Goal: Information Seeking & Learning: Learn about a topic

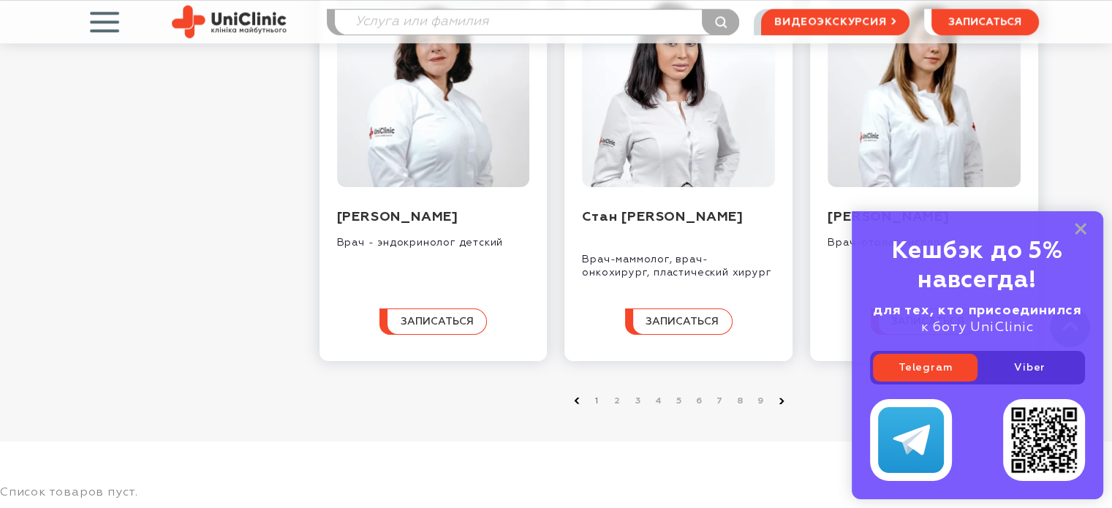
scroll to position [1470, 0]
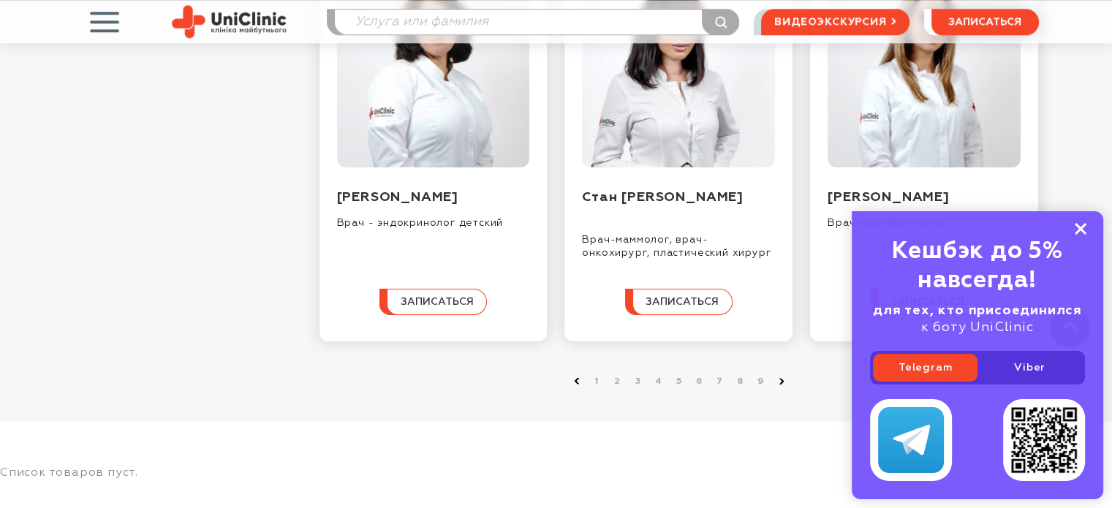
click at [1082, 229] on rect at bounding box center [1080, 229] width 12 height 12
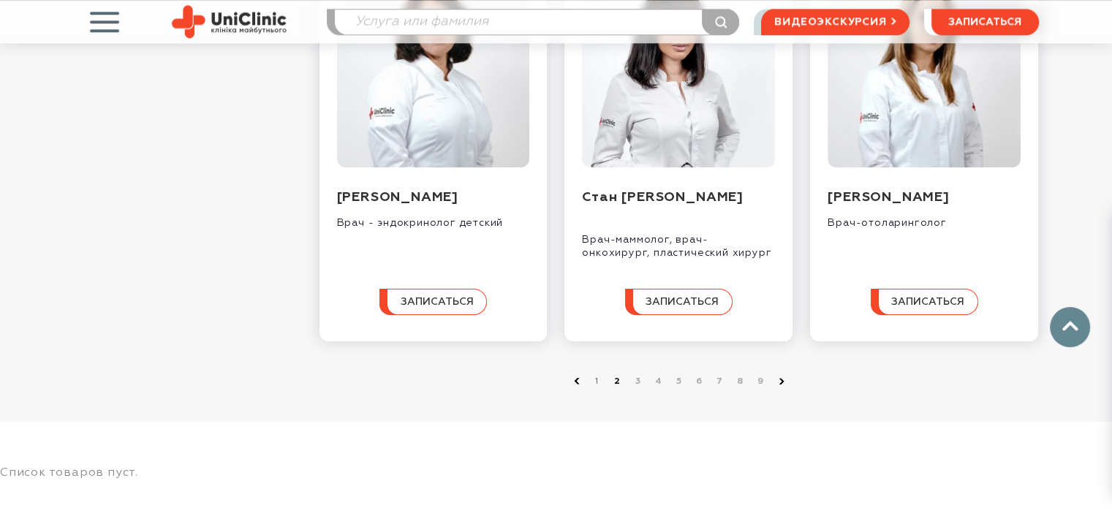
click at [612, 389] on link "2" at bounding box center [617, 381] width 15 height 15
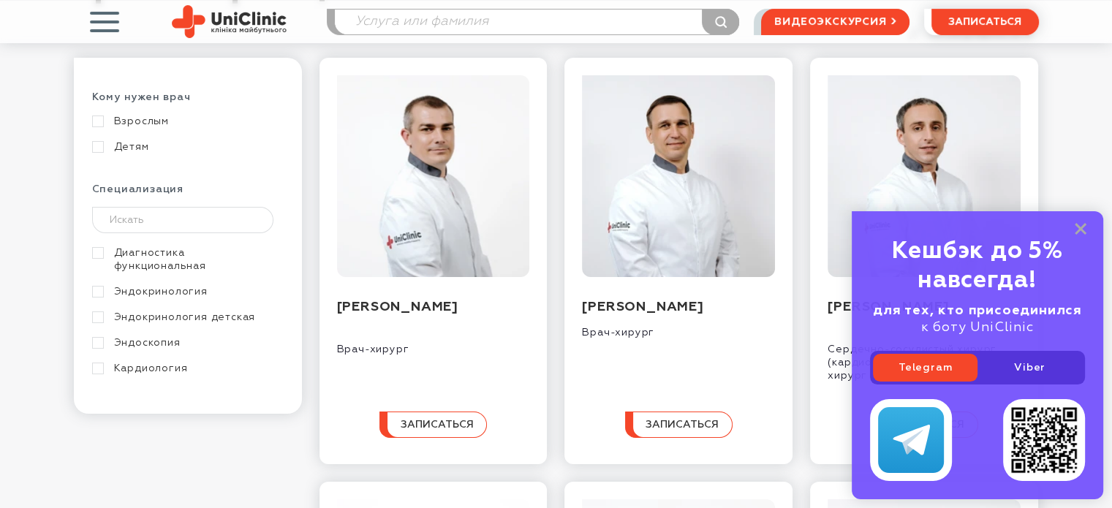
scroll to position [254, 0]
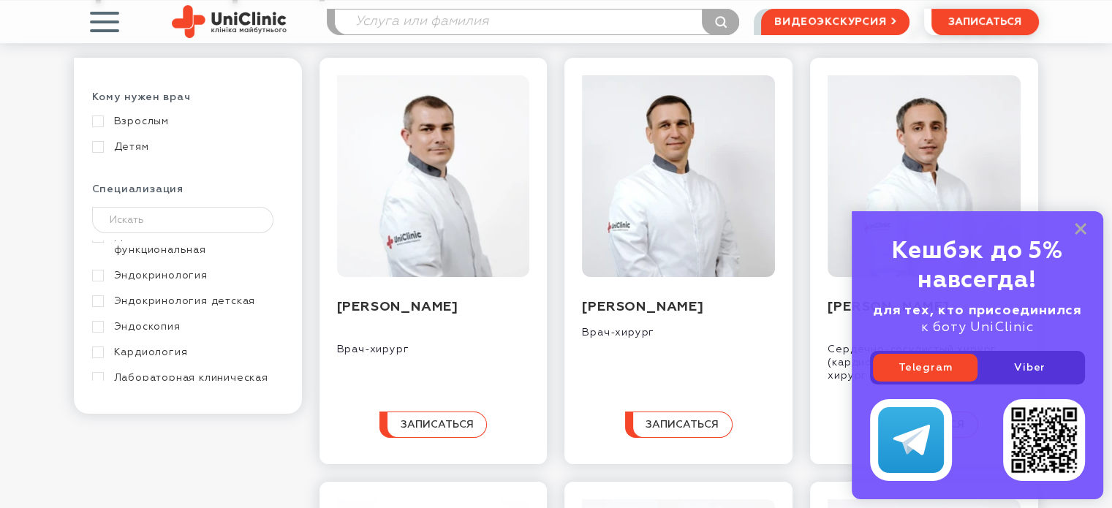
click at [175, 282] on link "Эндокринология" at bounding box center [186, 275] width 188 height 13
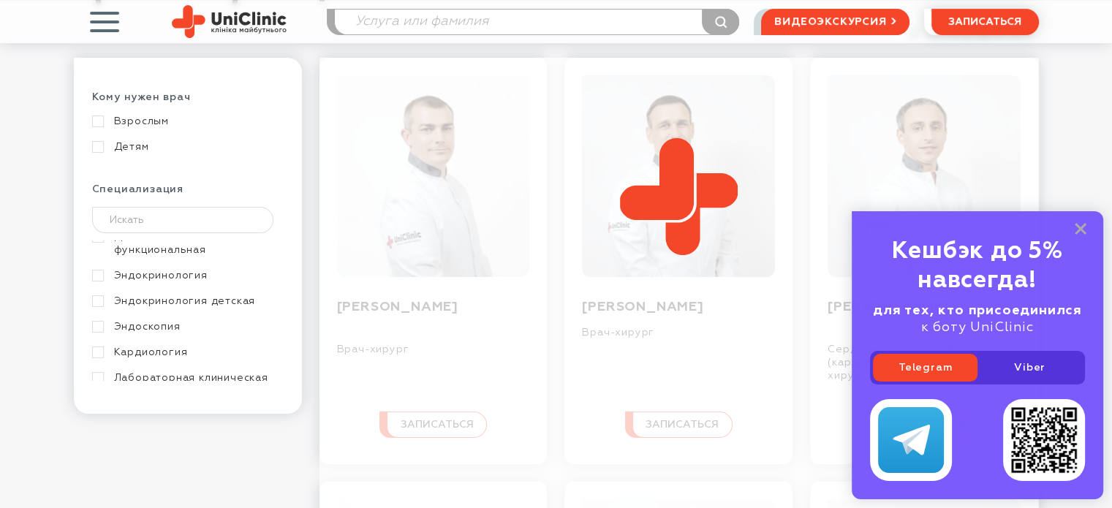
scroll to position [241, 0]
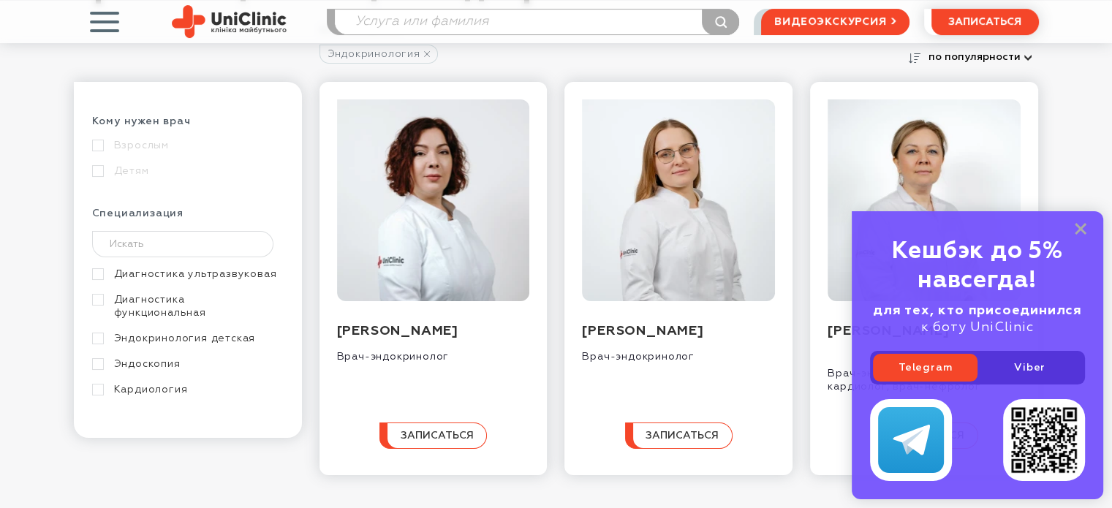
click at [1086, 232] on div "Кешбэк до 5% навсегда! для тех, кто присоединился к боту UniClinic Telegram Vib…" at bounding box center [976, 355] width 251 height 288
click at [1084, 231] on rect at bounding box center [1080, 229] width 12 height 12
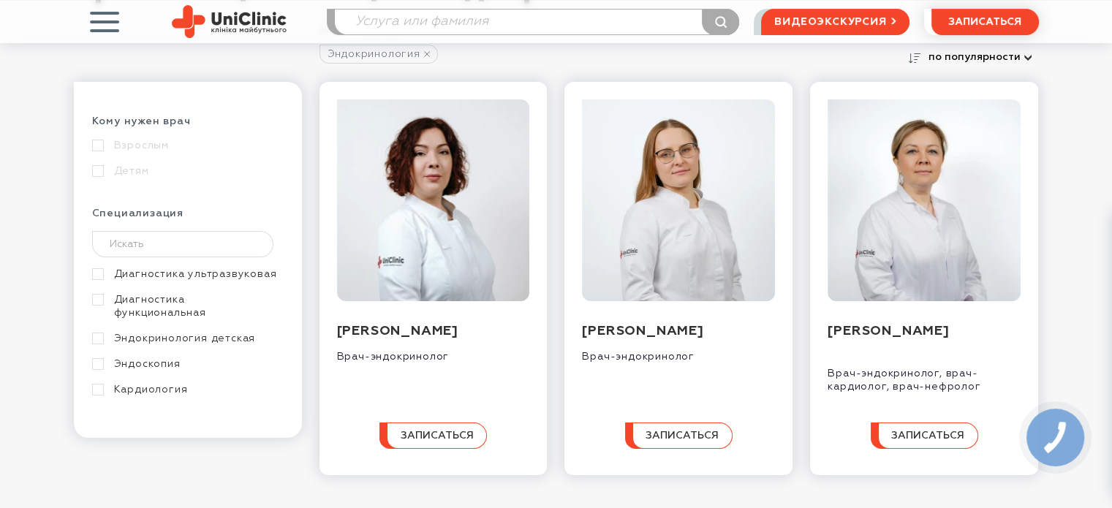
scroll to position [151, 0]
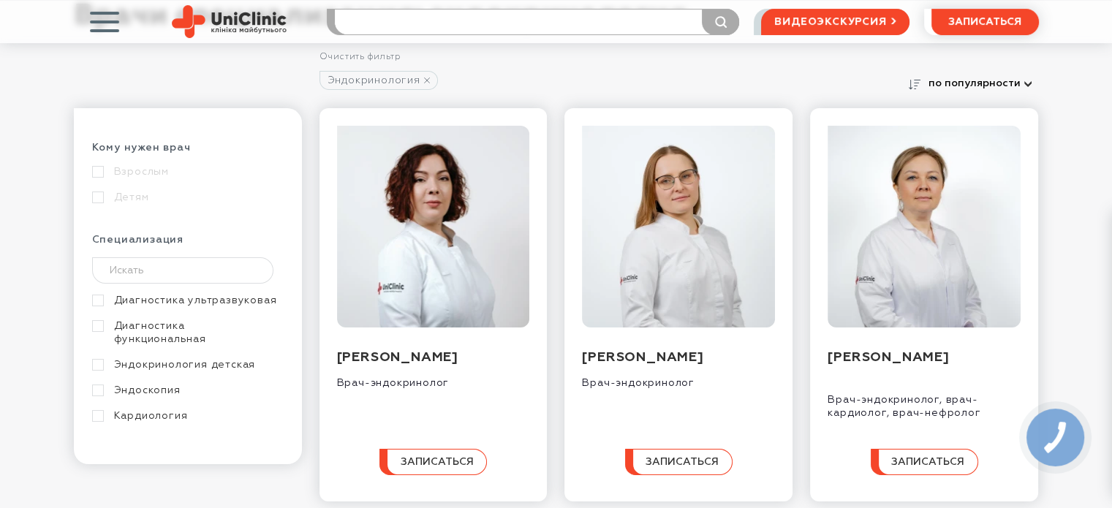
click at [439, 23] on input "search" at bounding box center [537, 22] width 404 height 25
type input "гончаренко"
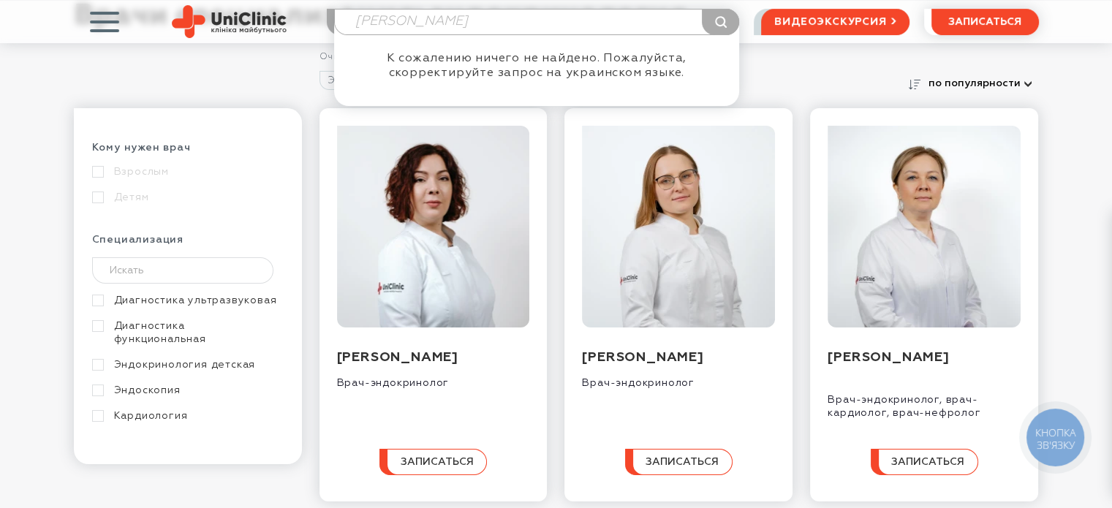
click at [141, 172] on div "Взрослым" at bounding box center [186, 171] width 188 height 13
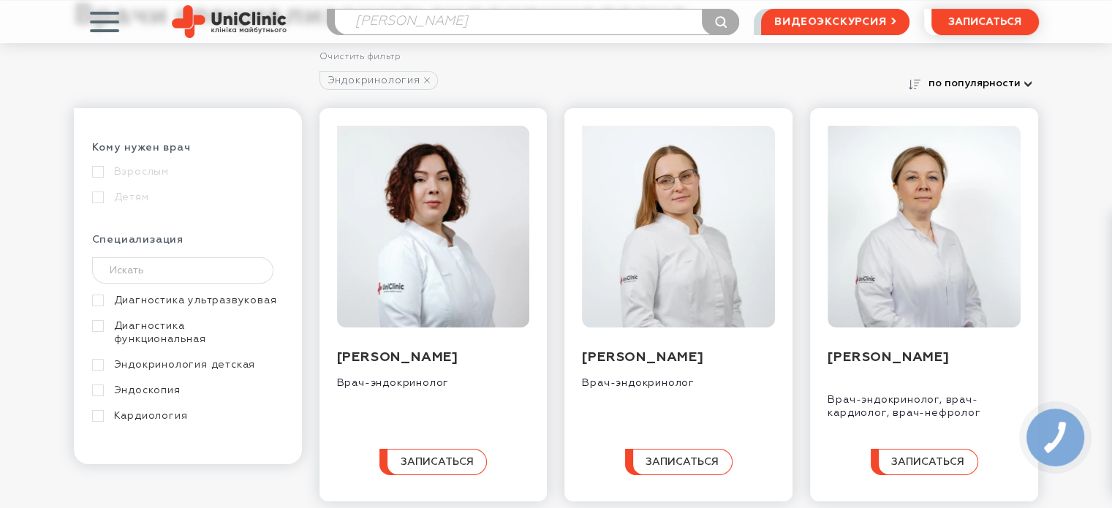
click at [91, 169] on div "Кому нужен врач Взрослым Детям Специализация Эндокринология Акушерство и гинеко…" at bounding box center [188, 286] width 228 height 356
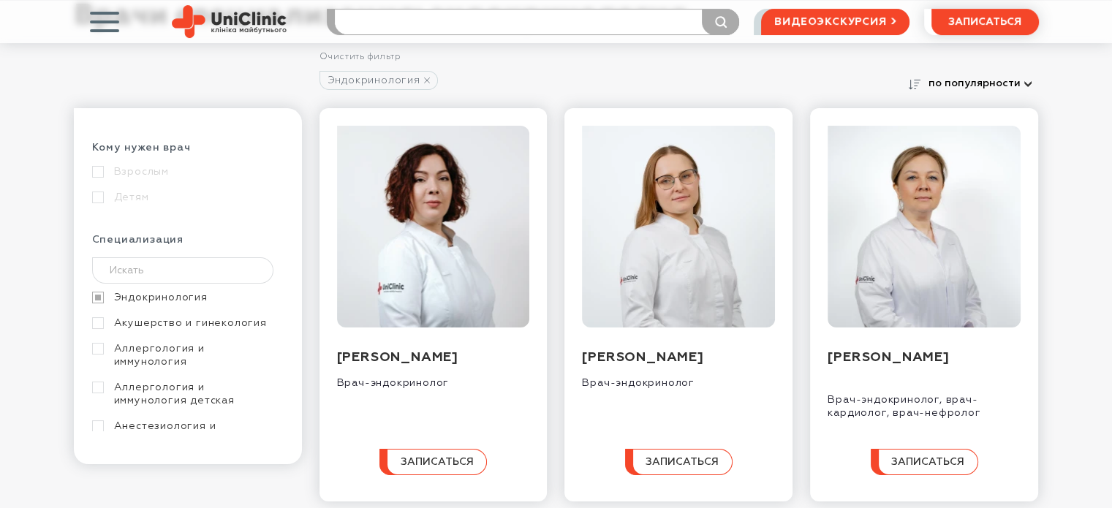
click at [417, 15] on input "search" at bounding box center [537, 22] width 404 height 25
click at [148, 295] on link "Эндокринология" at bounding box center [186, 297] width 188 height 13
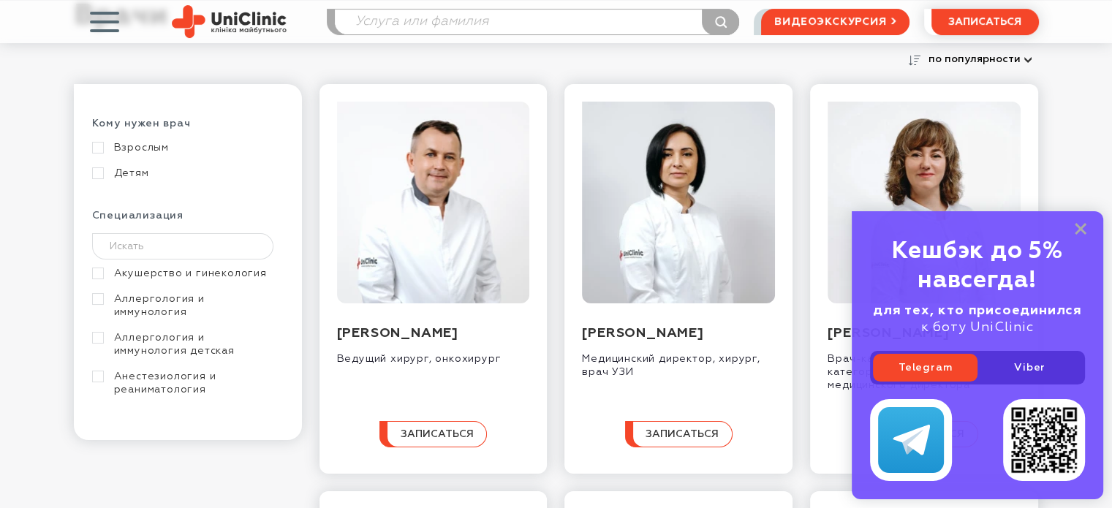
drag, startPoint x: 278, startPoint y: 276, endPoint x: 276, endPoint y: 300, distance: 24.2
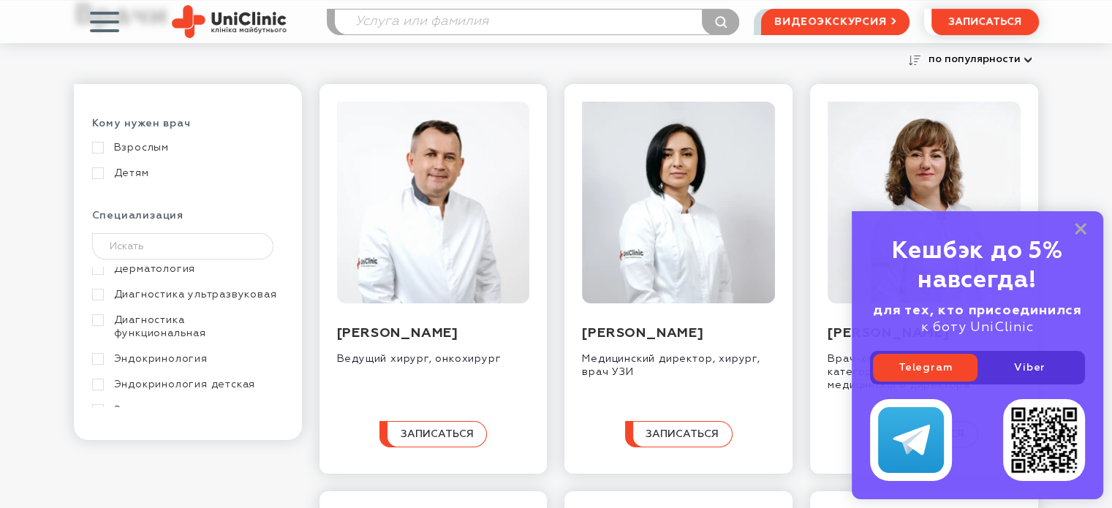
scroll to position [325, 0]
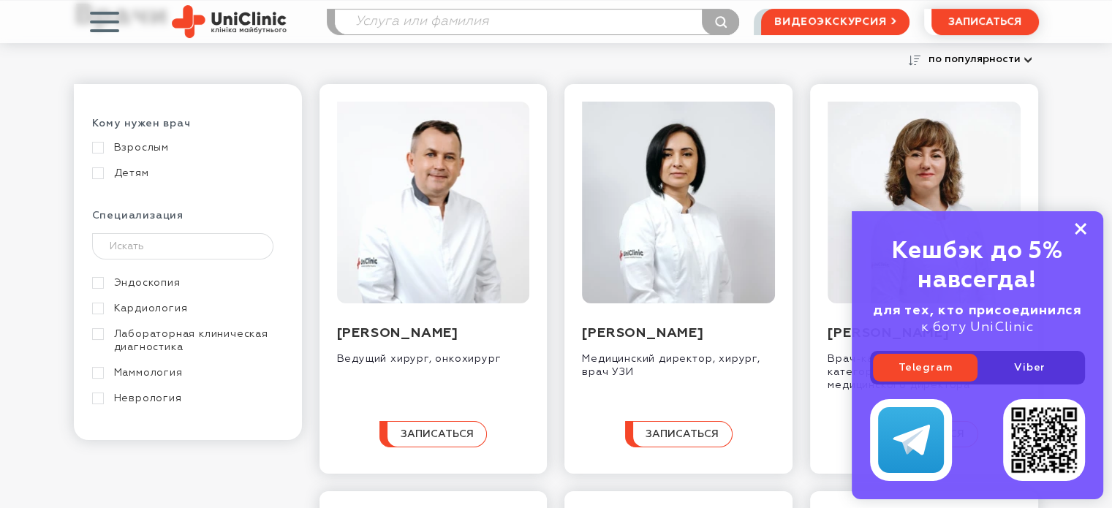
click at [1081, 230] on rect at bounding box center [1080, 229] width 12 height 12
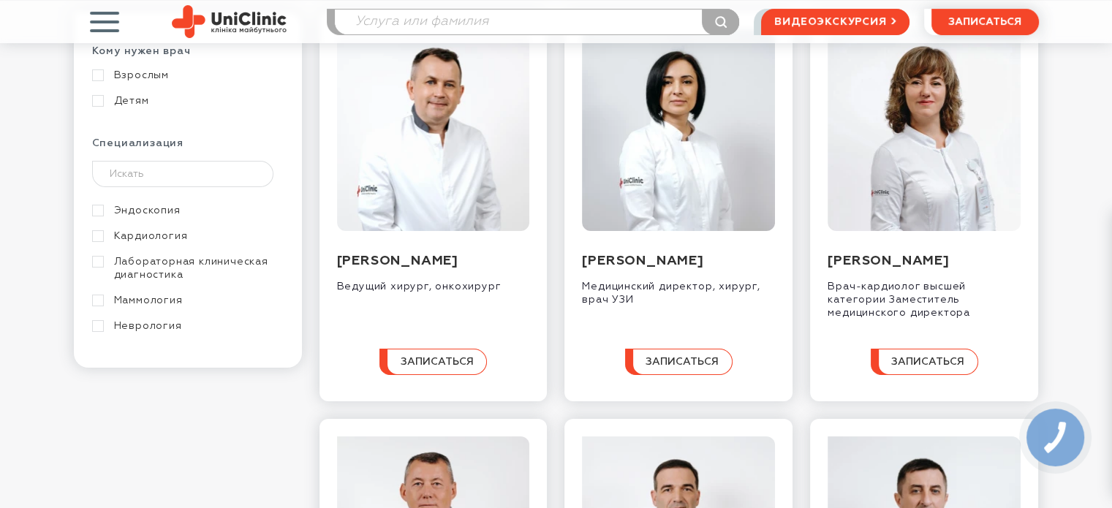
scroll to position [0, 0]
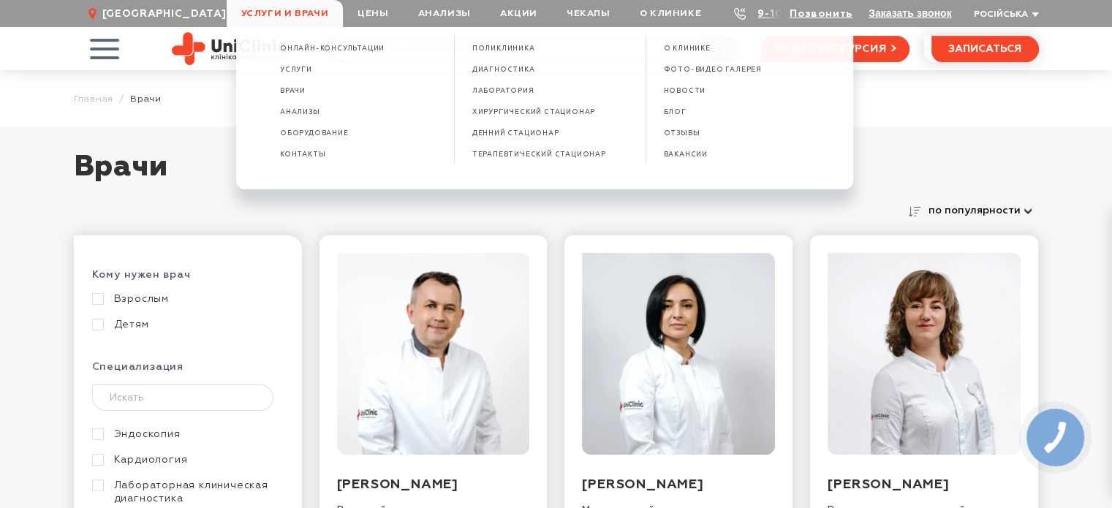
click at [307, 16] on span "Услуги и врачи" at bounding box center [285, 13] width 117 height 27
click at [306, 113] on span "Анализы" at bounding box center [300, 112] width 40 height 8
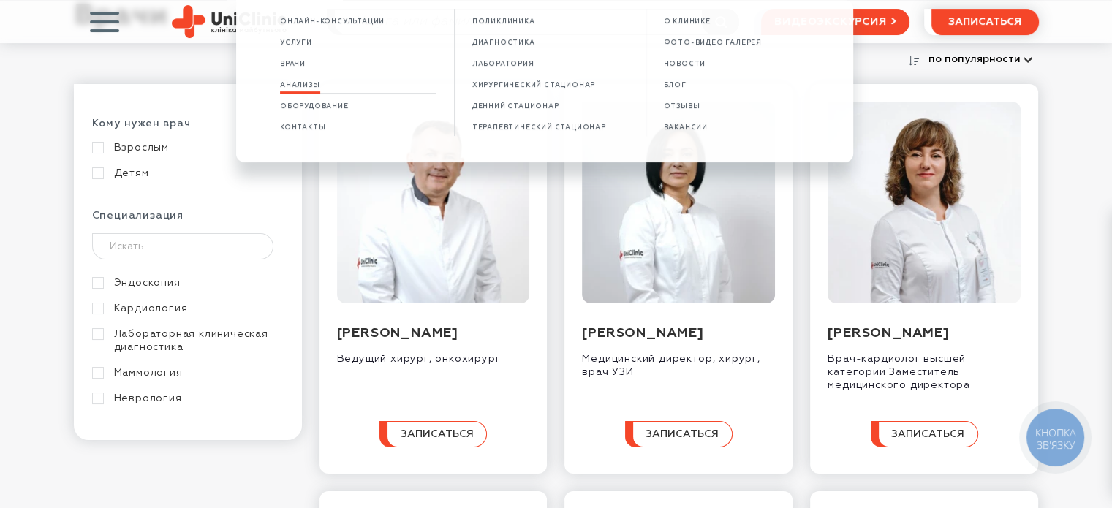
scroll to position [178, 0]
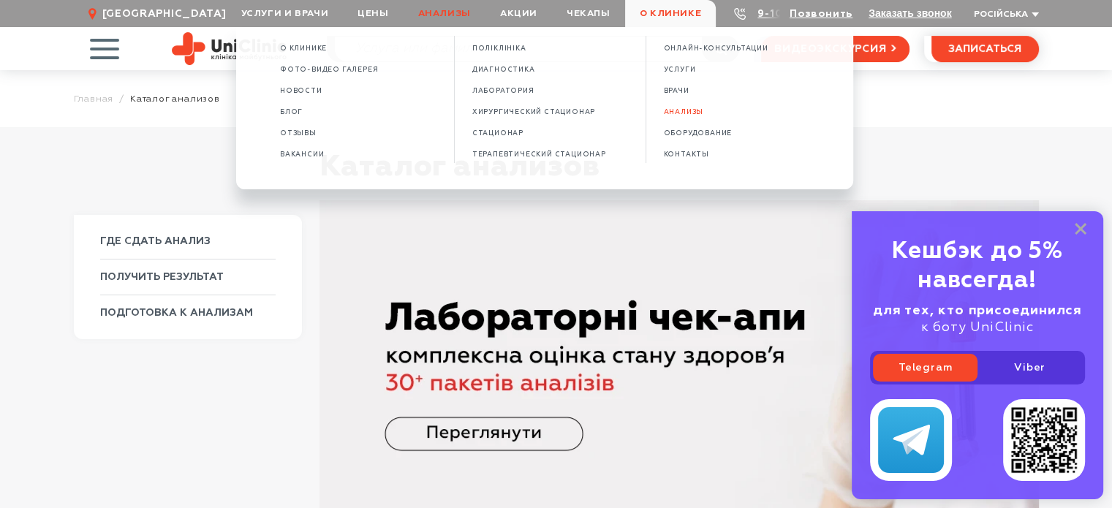
click at [673, 13] on span "О клинике" at bounding box center [670, 13] width 91 height 27
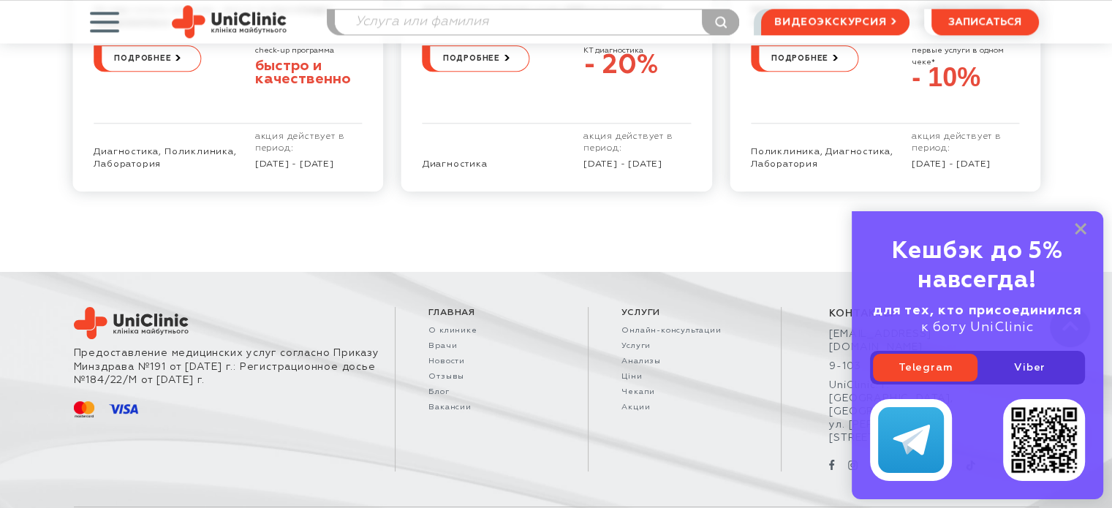
scroll to position [1794, 0]
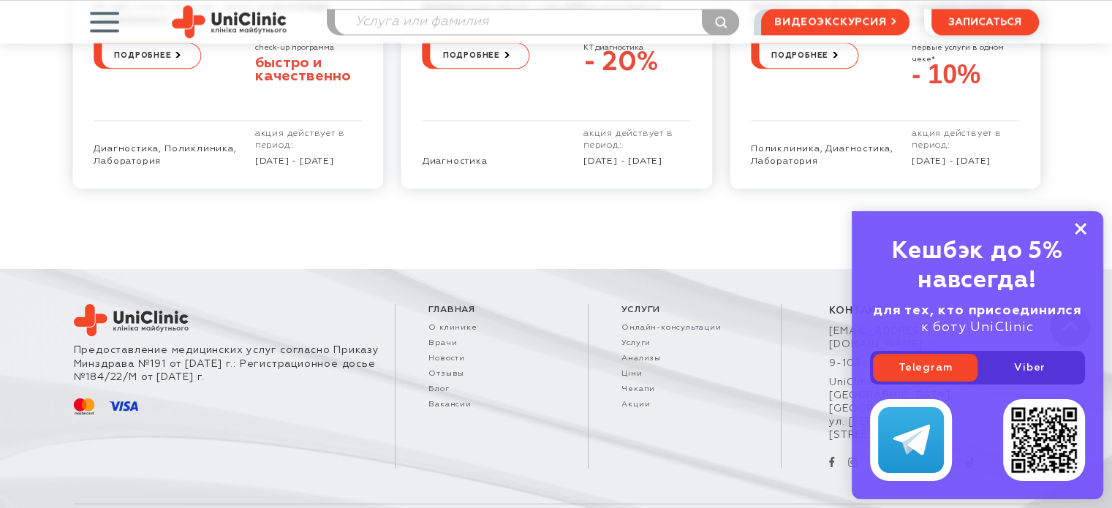
click at [1074, 230] on icon at bounding box center [1080, 229] width 12 height 12
